Goal: Task Accomplishment & Management: Complete application form

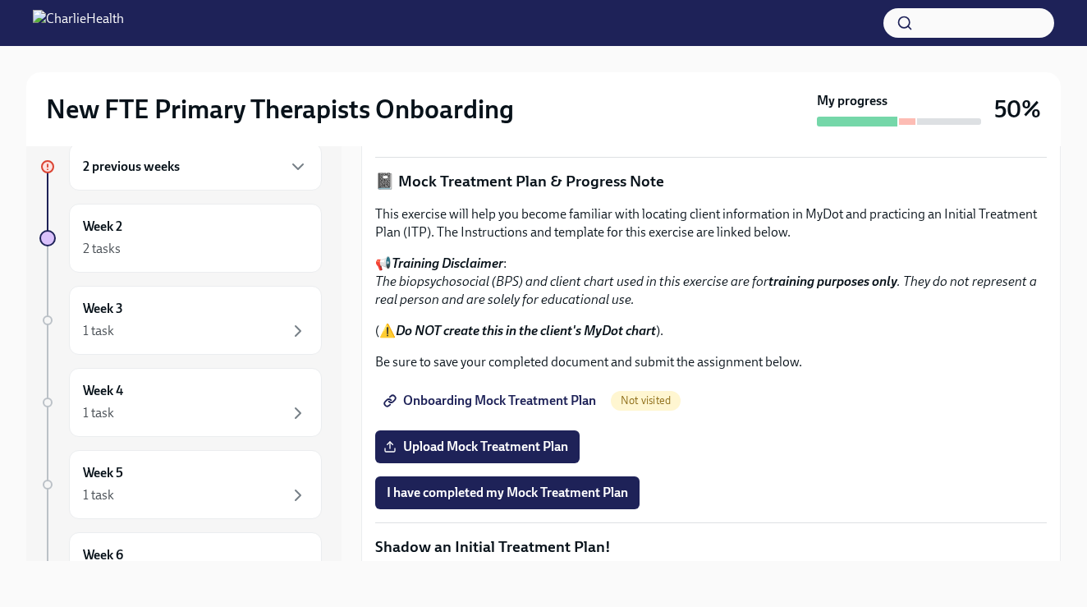
scroll to position [986, 0]
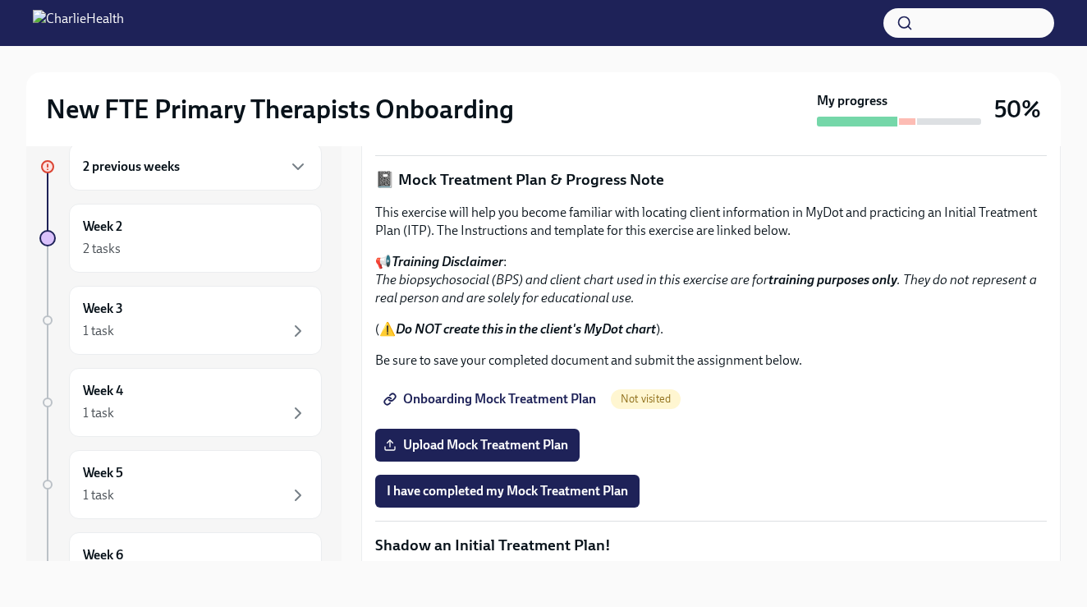
click at [548, 134] on span "I confirm I have reviewed the MBC training materials" at bounding box center [536, 125] width 298 height 16
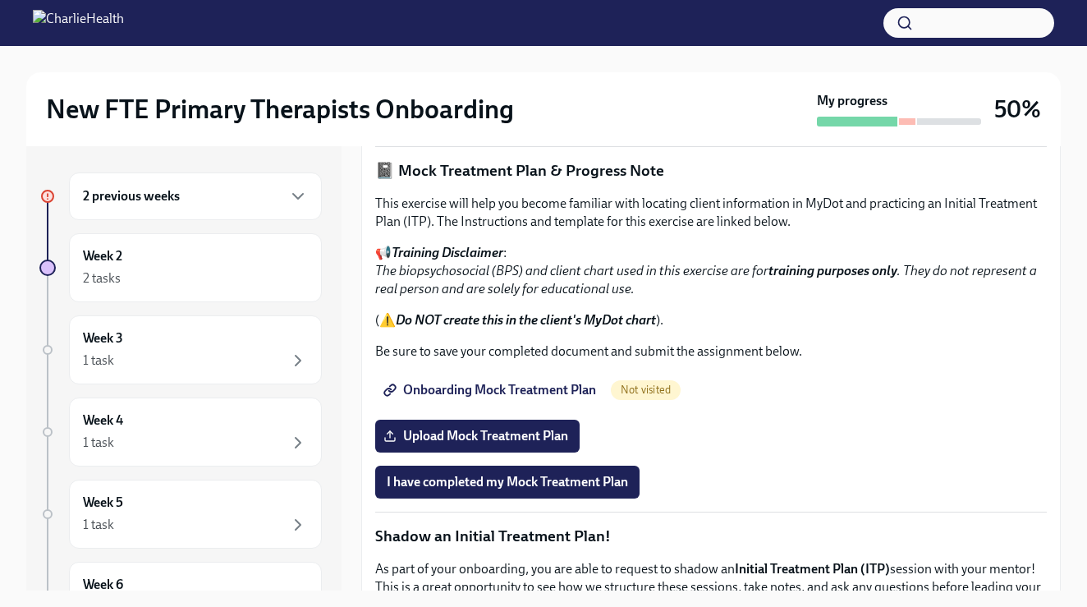
scroll to position [1027, 0]
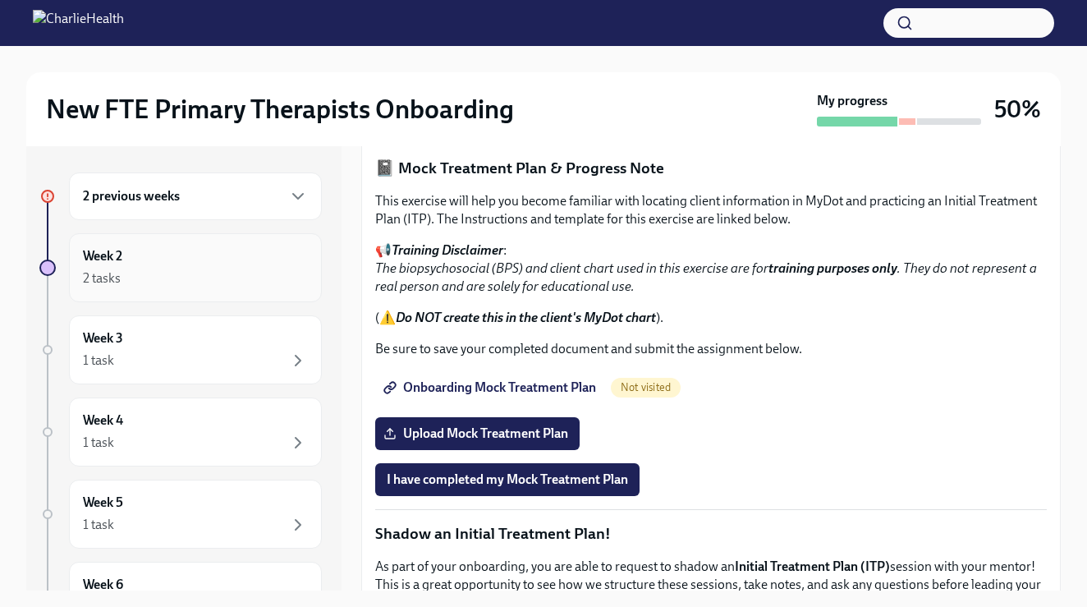
click at [172, 265] on div "Week 2 2 tasks" at bounding box center [195, 267] width 225 height 41
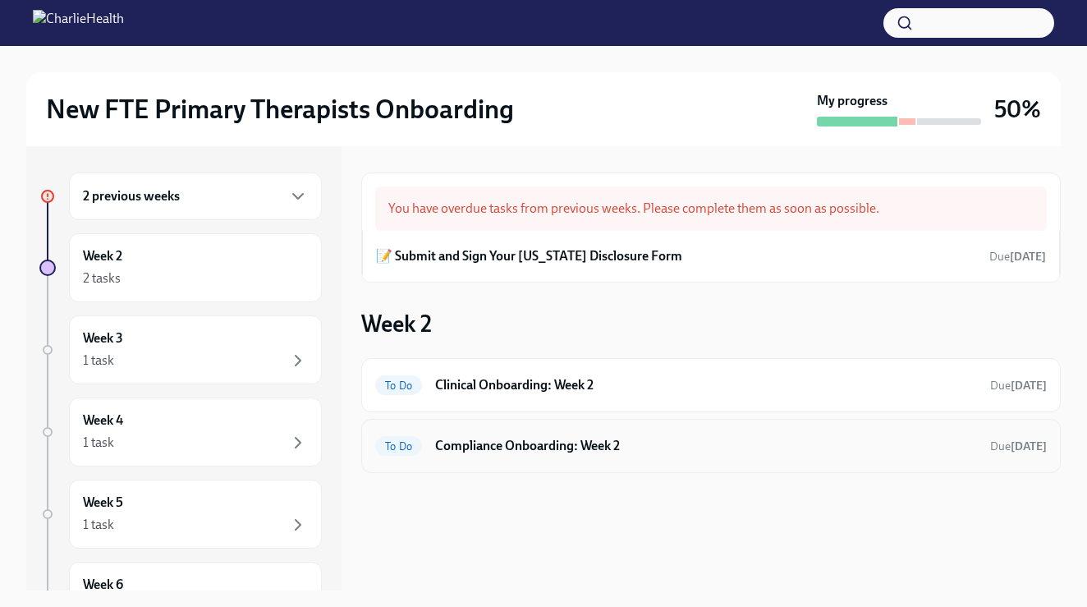
click at [554, 447] on h6 "Compliance Onboarding: Week 2" at bounding box center [706, 446] width 542 height 18
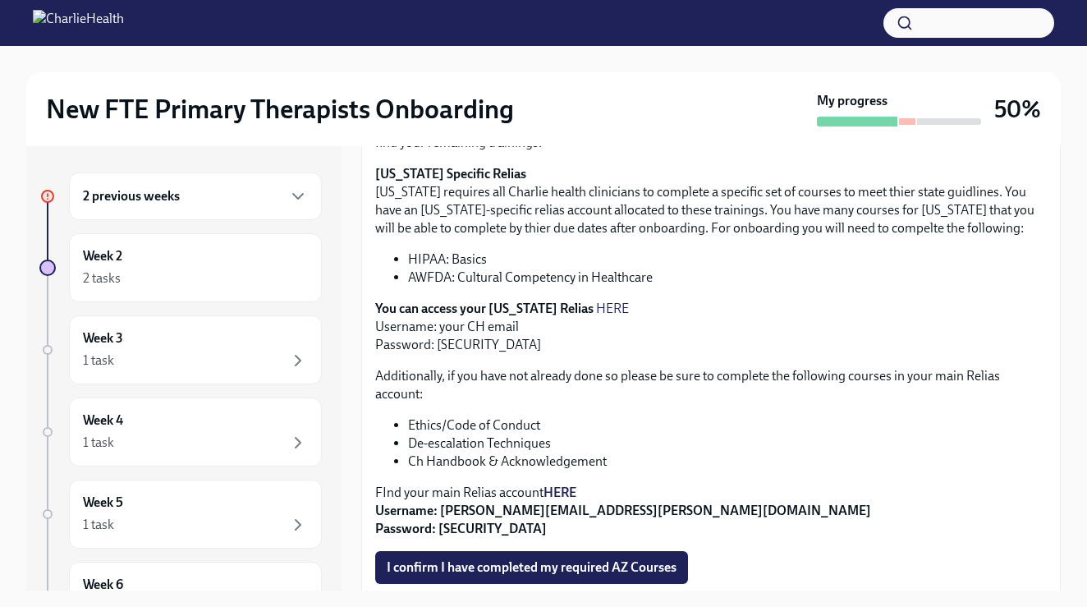
scroll to position [343, 0]
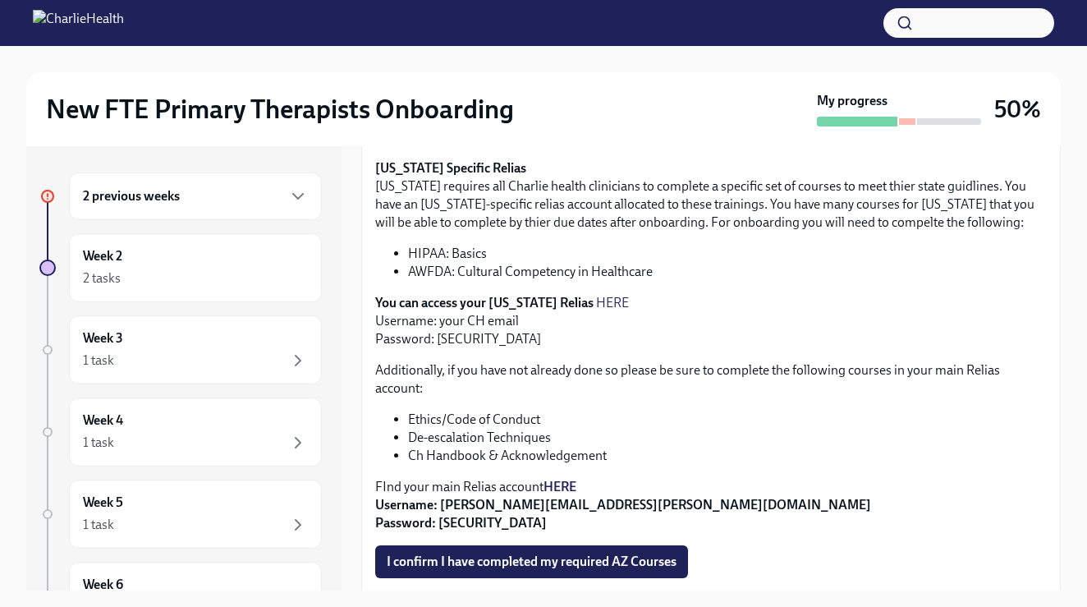
click at [566, 489] on strong "HERE" at bounding box center [559, 487] width 33 height 16
click at [487, 503] on strong "Username: [PERSON_NAME][EMAIL_ADDRESS][PERSON_NAME][DOMAIN_NAME] Password: [SEC…" at bounding box center [623, 514] width 496 height 34
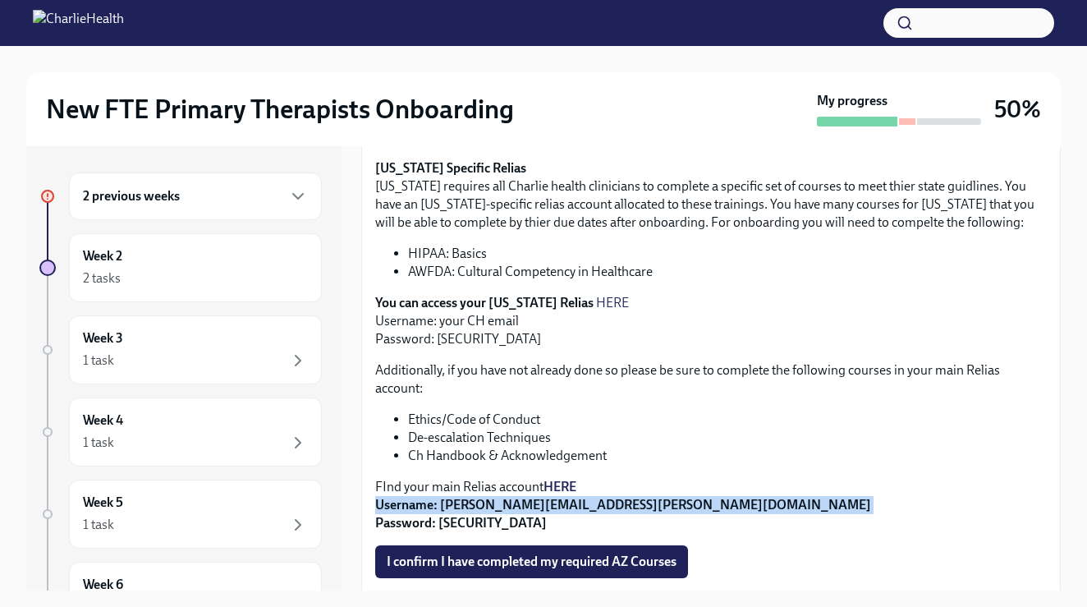
click at [487, 503] on strong "Username: [PERSON_NAME][EMAIL_ADDRESS][PERSON_NAME][DOMAIN_NAME] Password: [SEC…" at bounding box center [623, 514] width 496 height 34
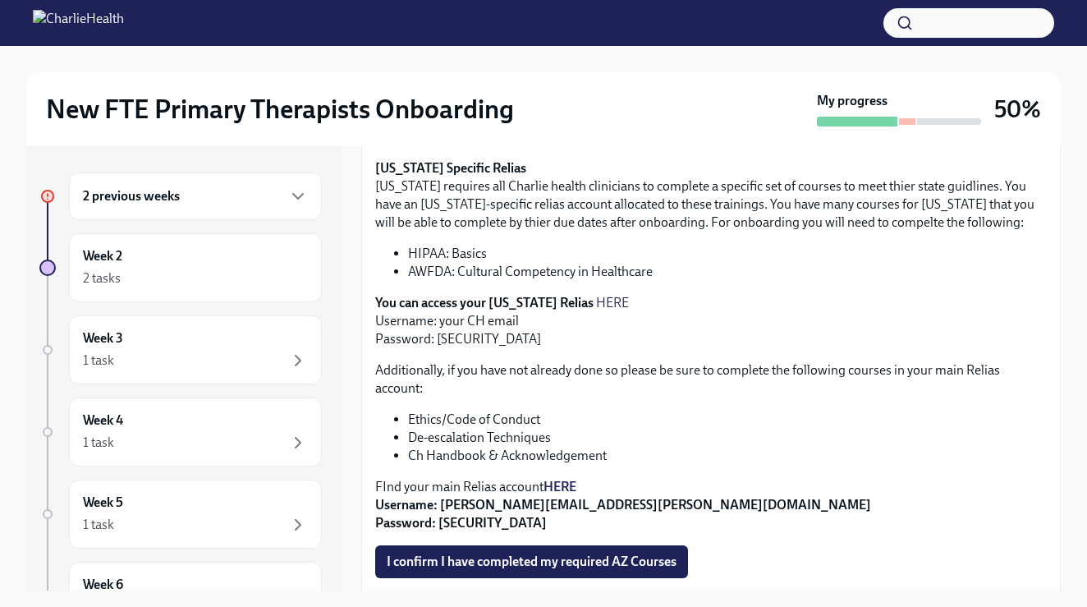
click at [461, 502] on strong "Username: [PERSON_NAME][EMAIL_ADDRESS][PERSON_NAME][DOMAIN_NAME] Password: [SEC…" at bounding box center [623, 514] width 496 height 34
click at [481, 495] on p "FInd your main Relias account HERE Username: [PERSON_NAME][EMAIL_ADDRESS][PERSO…" at bounding box center [710, 505] width 671 height 54
click at [487, 502] on strong "Username: [PERSON_NAME][EMAIL_ADDRESS][PERSON_NAME][DOMAIN_NAME] Password: [SEC…" at bounding box center [623, 514] width 496 height 34
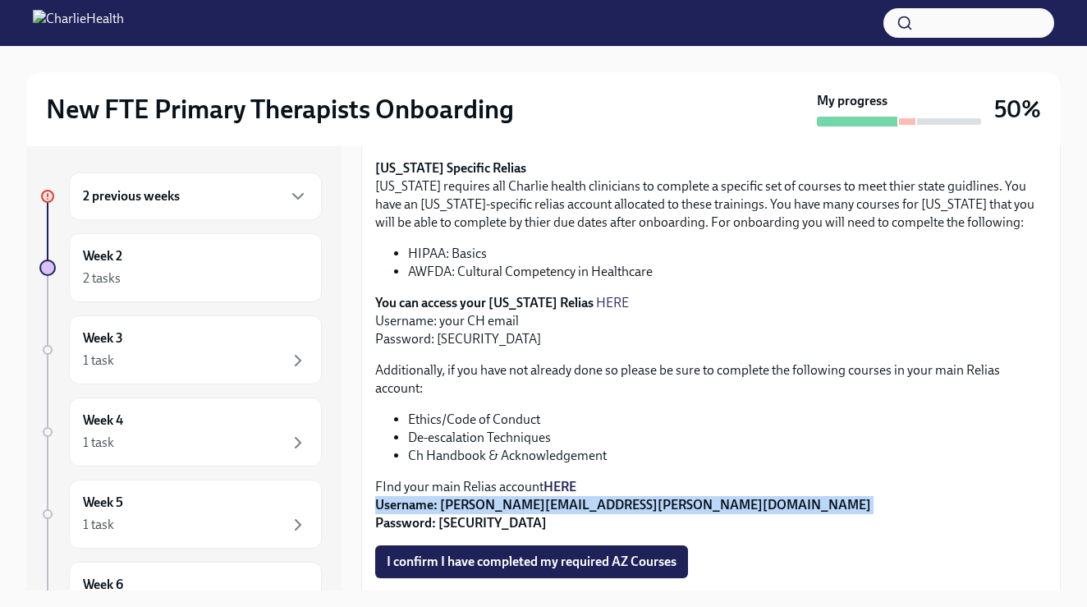
click at [487, 502] on strong "Username: [PERSON_NAME][EMAIL_ADDRESS][PERSON_NAME][DOMAIN_NAME] Password: [SEC…" at bounding box center [623, 514] width 496 height 34
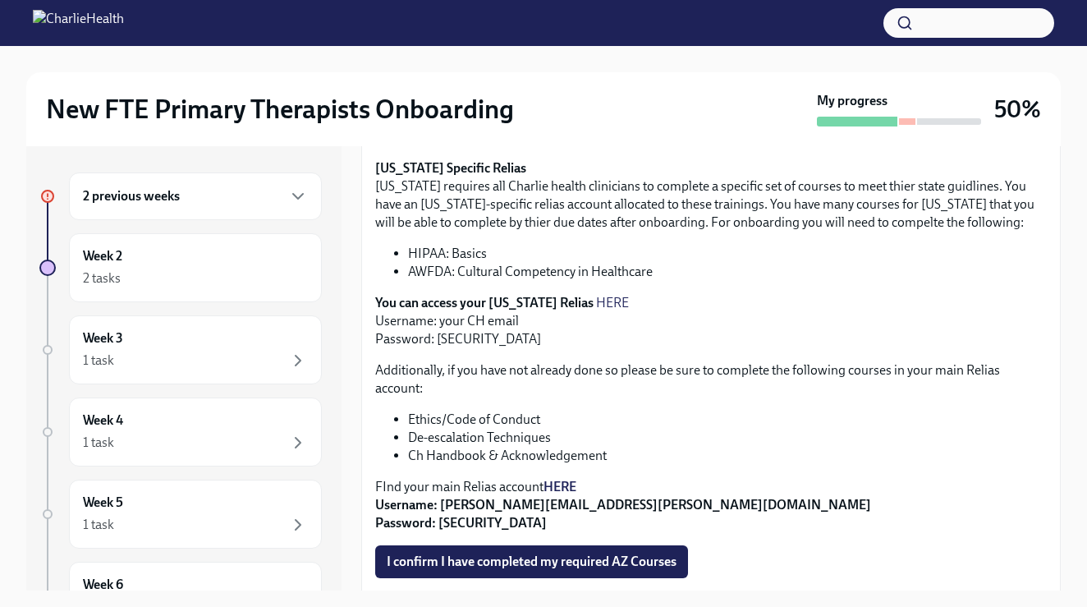
click at [462, 502] on strong "Username: [PERSON_NAME][EMAIL_ADDRESS][PERSON_NAME][DOMAIN_NAME] Password: [SEC…" at bounding box center [623, 514] width 496 height 34
drag, startPoint x: 442, startPoint y: 504, endPoint x: 658, endPoint y: 499, distance: 216.0
click at [658, 499] on p "FInd your main Relias account HERE Username: [PERSON_NAME][EMAIL_ADDRESS][PERSO…" at bounding box center [710, 505] width 671 height 54
copy strong "[PERSON_NAME][EMAIL_ADDRESS][PERSON_NAME][DOMAIN_NAME]"
click at [121, 190] on h6 "2 previous weeks" at bounding box center [131, 196] width 97 height 18
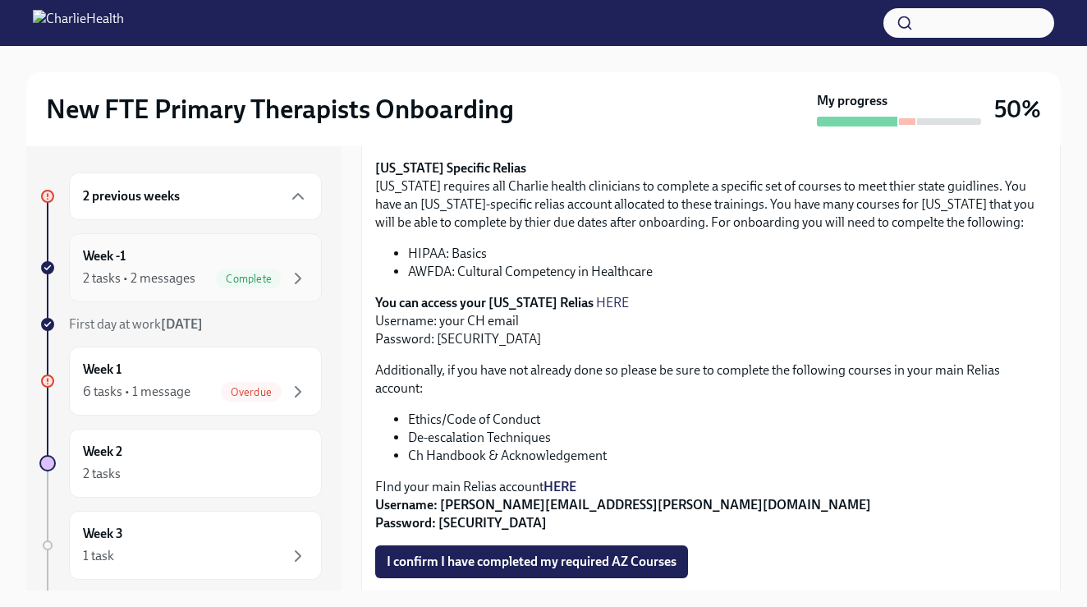
click at [158, 268] on div "Week -1 2 tasks • 2 messages Complete" at bounding box center [195, 267] width 225 height 41
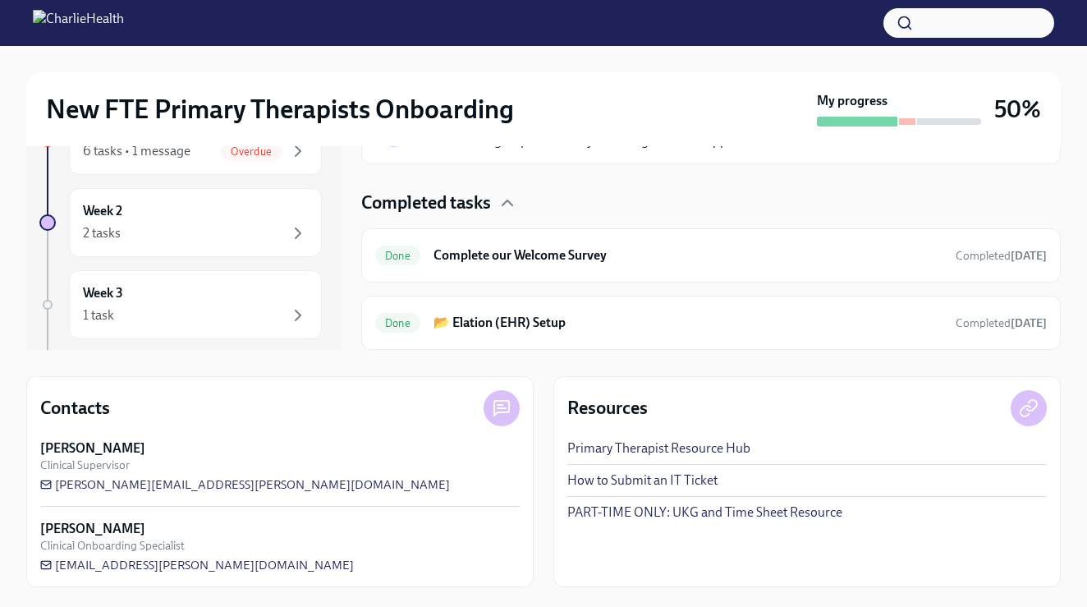
scroll to position [241, 0]
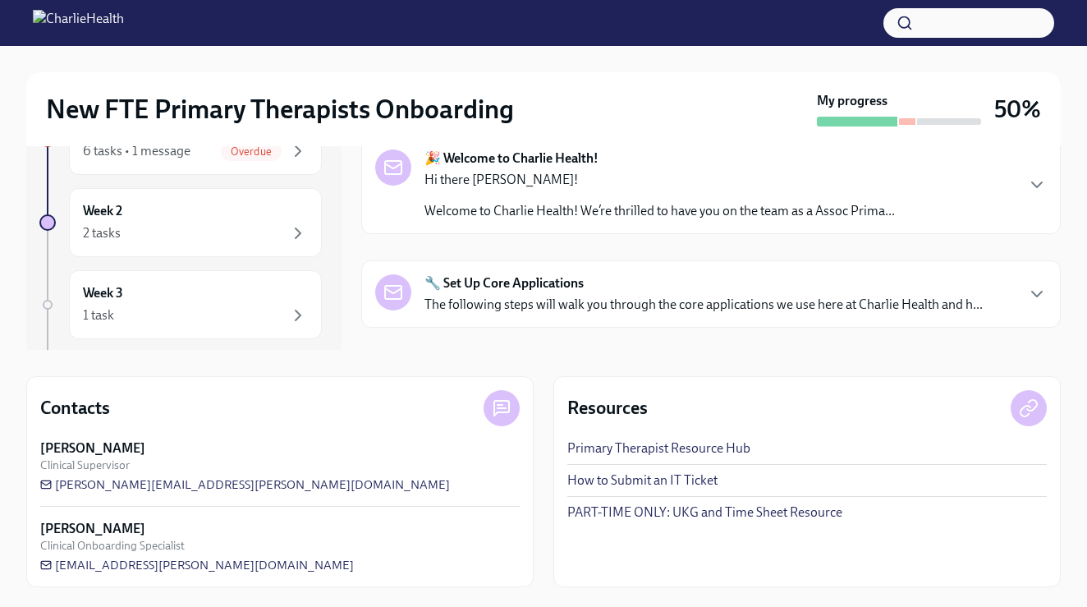
click at [603, 291] on div "🔧 Set Up Core Applications The following steps will walk you through the core a…" at bounding box center [703, 293] width 558 height 39
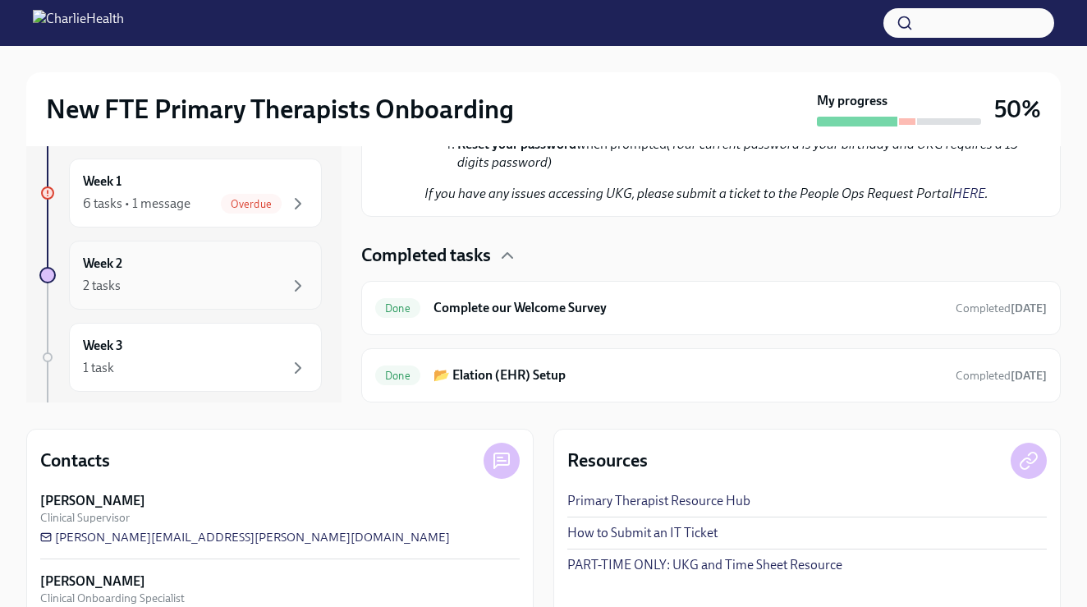
scroll to position [182, 0]
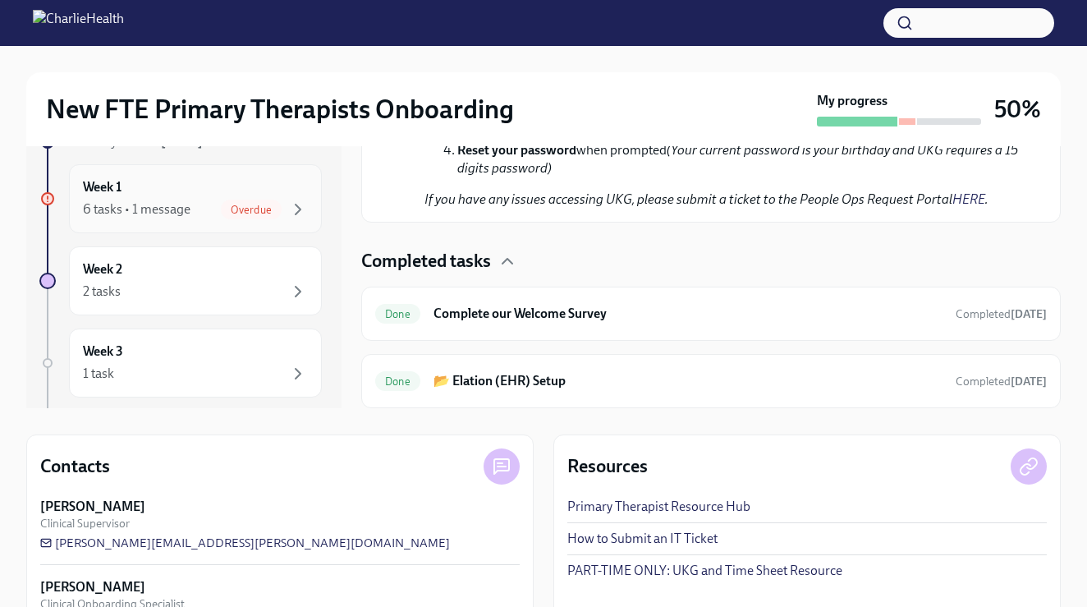
click at [229, 195] on div "Week 1 6 tasks • 1 message Overdue" at bounding box center [195, 198] width 225 height 41
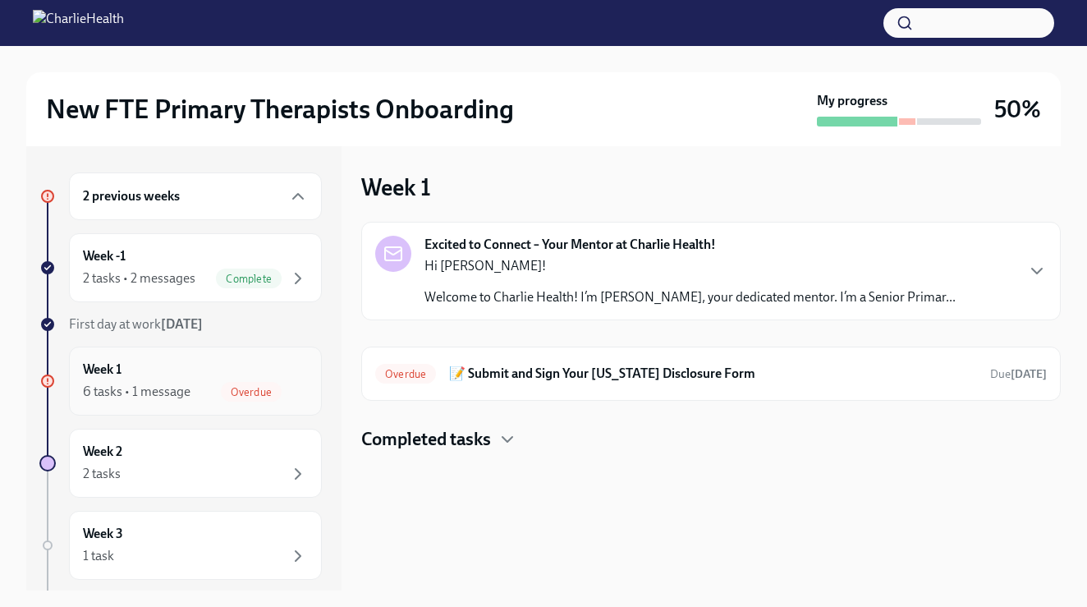
click at [190, 376] on div "Week 1 6 tasks • 1 message Overdue" at bounding box center [195, 380] width 225 height 41
click at [162, 490] on div "Week 2 2 tasks" at bounding box center [195, 463] width 253 height 69
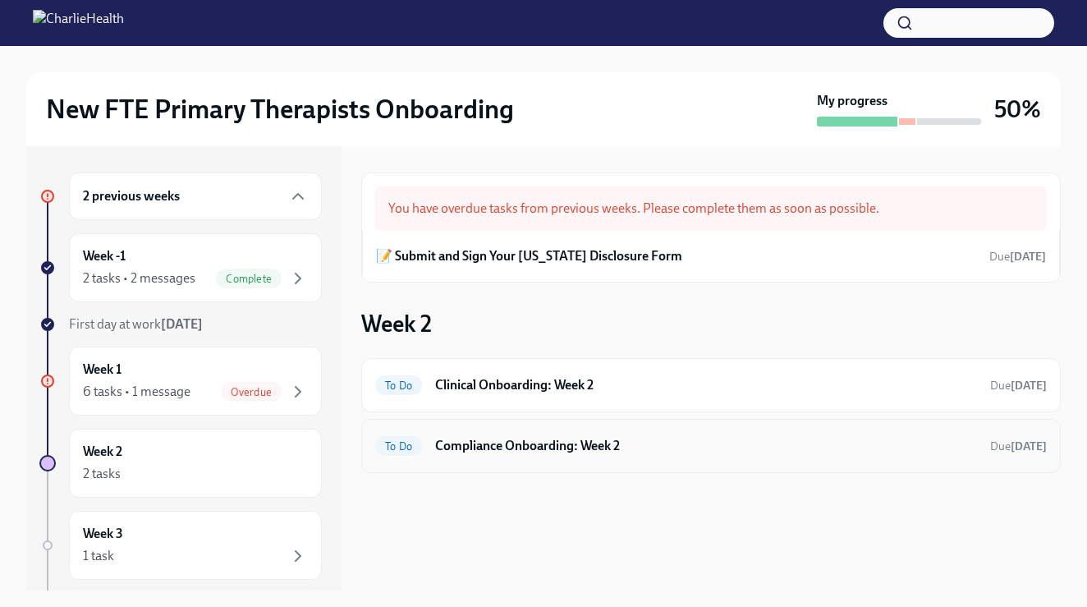
click at [474, 464] on div "To Do Compliance Onboarding: Week 2 Due [DATE]" at bounding box center [710, 446] width 699 height 54
click at [475, 447] on h6 "Compliance Onboarding: Week 2" at bounding box center [706, 446] width 542 height 18
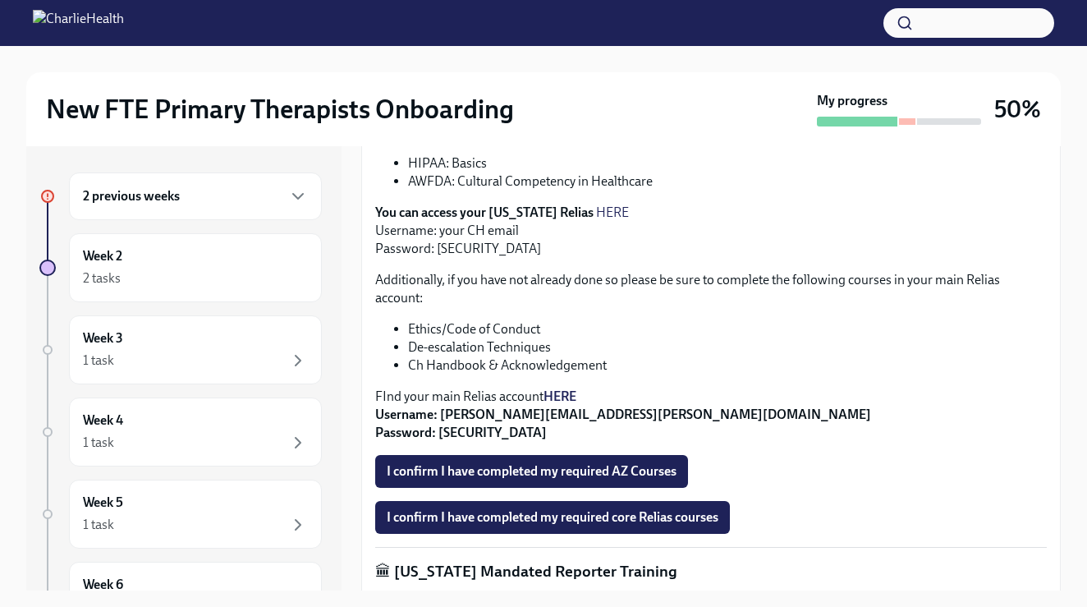
scroll to position [438, 0]
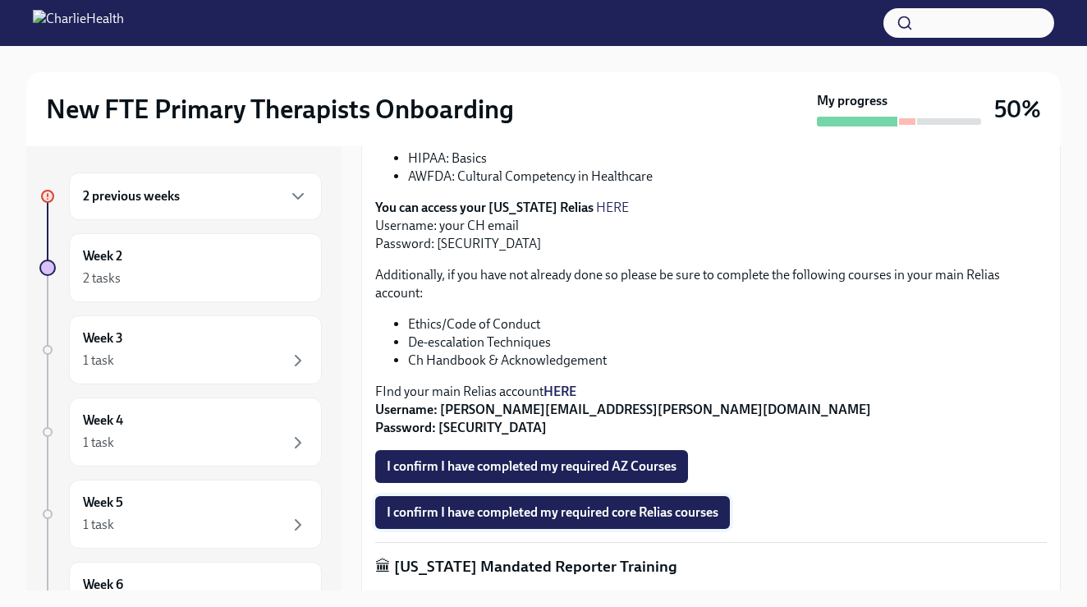
click at [508, 511] on span "I confirm I have completed my required core Relias courses" at bounding box center [553, 512] width 332 height 16
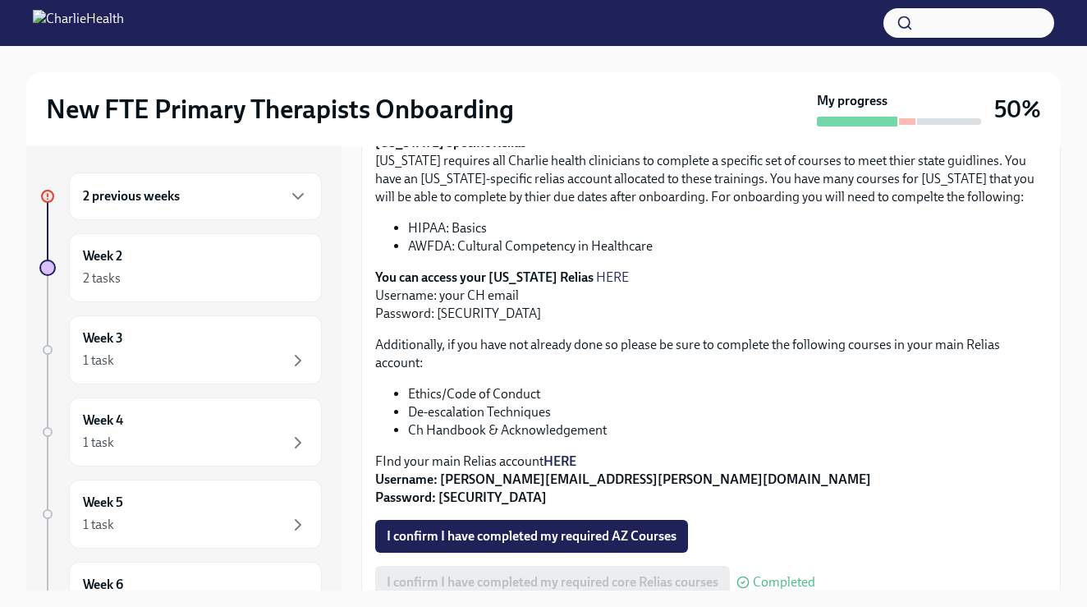
scroll to position [355, 0]
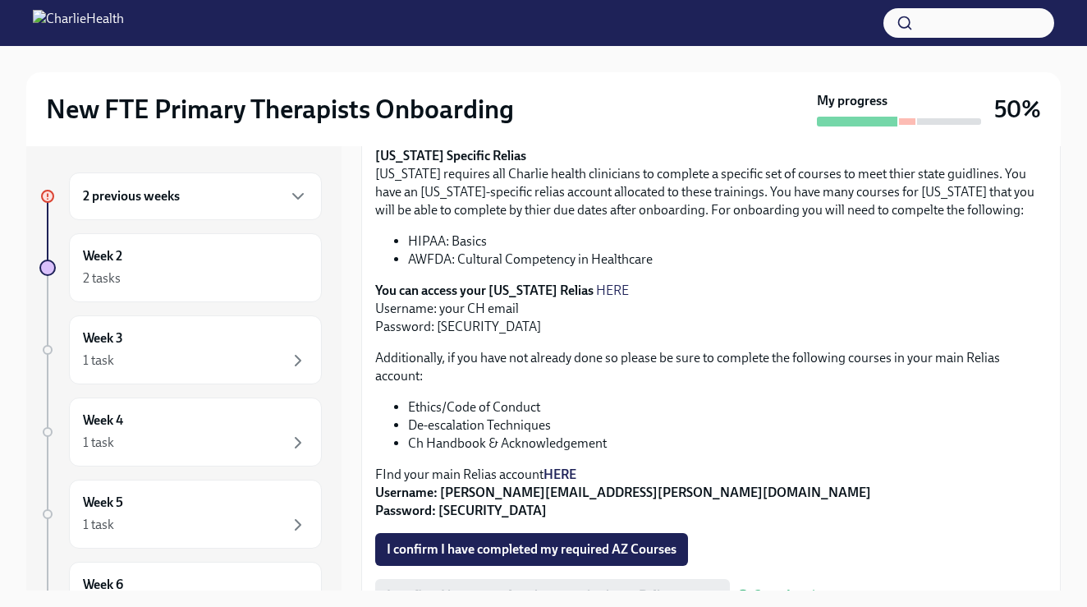
click at [597, 286] on link "HERE" at bounding box center [612, 290] width 33 height 16
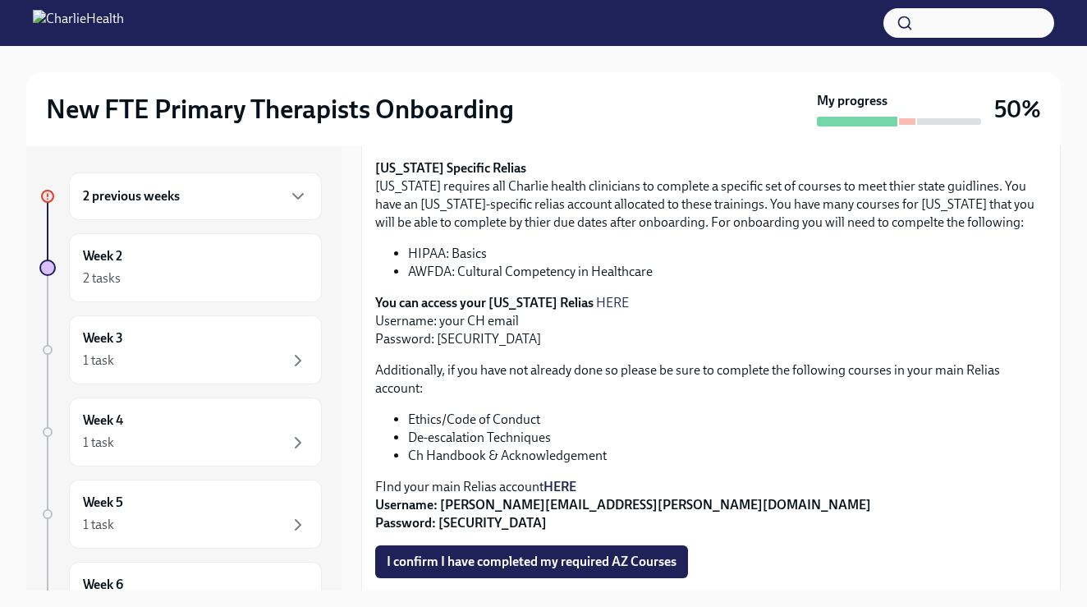
scroll to position [330, 0]
